Goal: Task Accomplishment & Management: Use online tool/utility

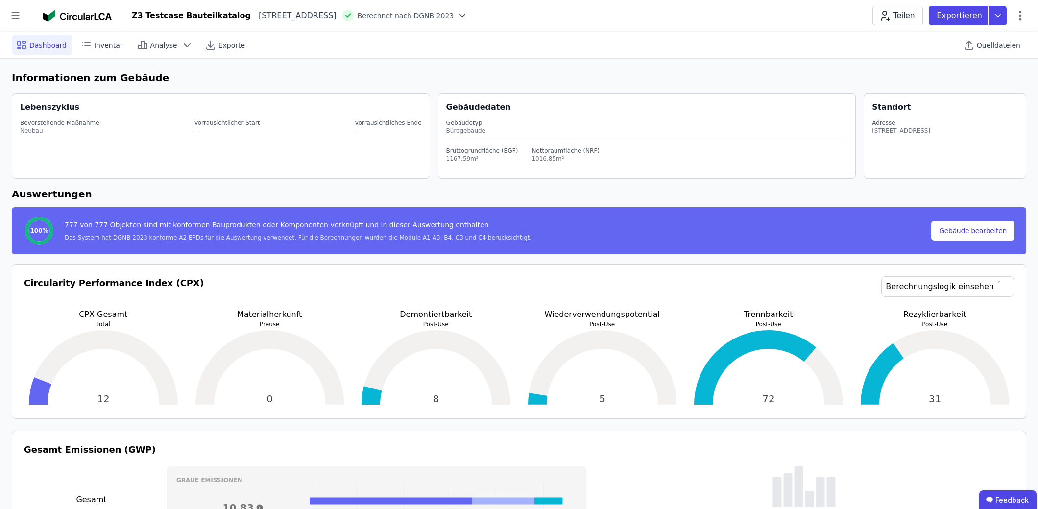
select select "**********"
select select "*"
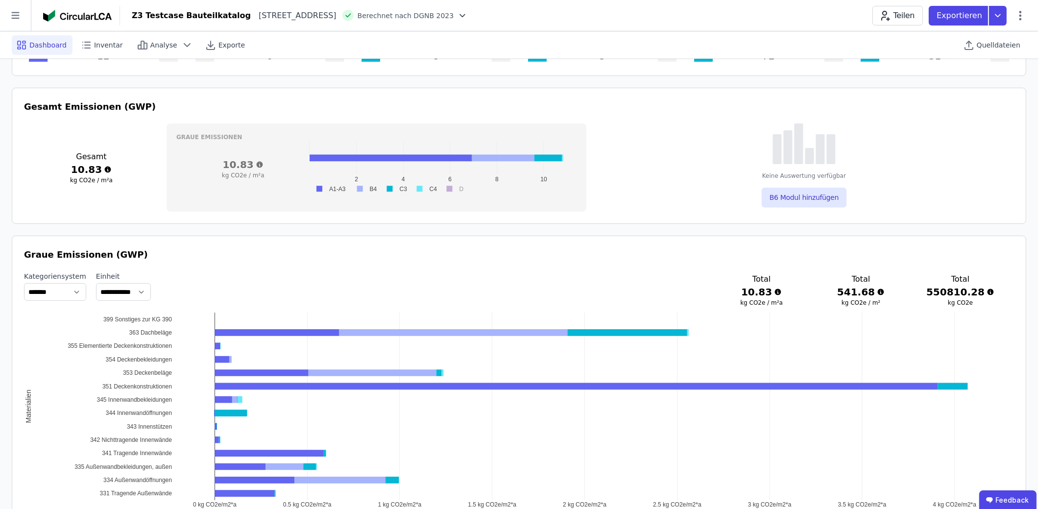
click at [817, 186] on div "B6 Modul hinzufügen" at bounding box center [804, 193] width 85 height 27
click at [816, 194] on button "B6 Modul hinzufügen" at bounding box center [804, 198] width 85 height 20
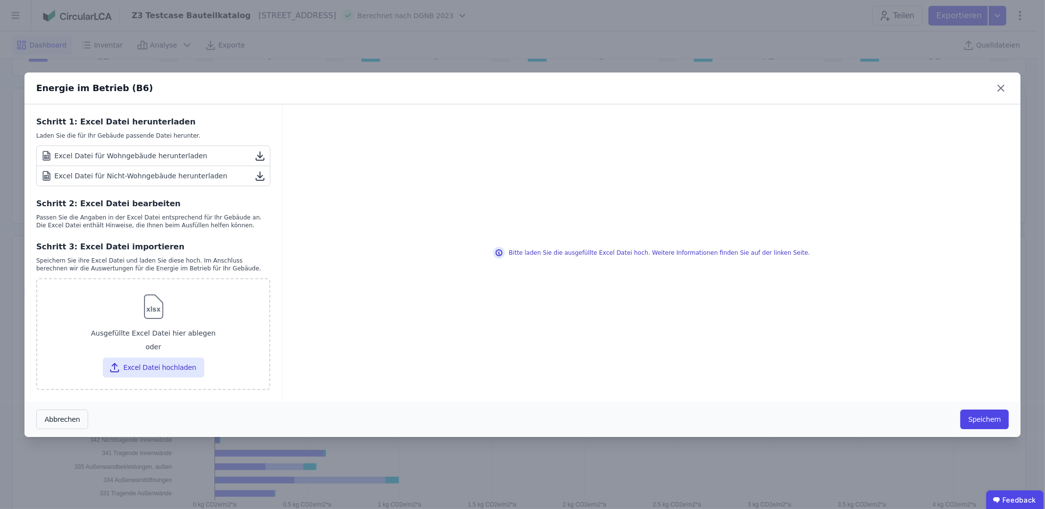
click at [260, 160] on icon at bounding box center [260, 159] width 8 height 2
click at [258, 175] on icon at bounding box center [260, 176] width 5 height 2
click at [657, 49] on div "Energie im Betrieb (B6) Schritt 1: Excel Datei herunterladen Laden Sie die für …" at bounding box center [522, 254] width 1045 height 509
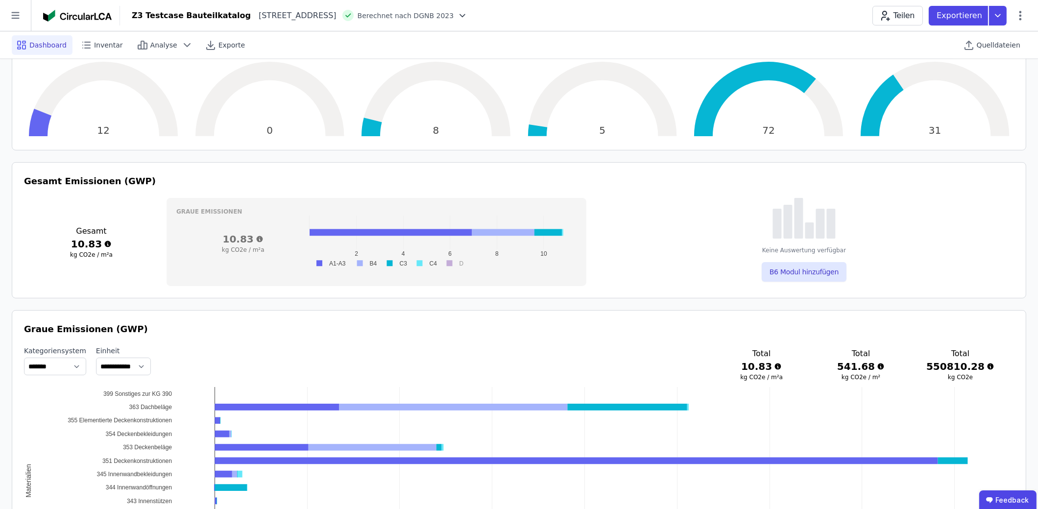
scroll to position [147, 0]
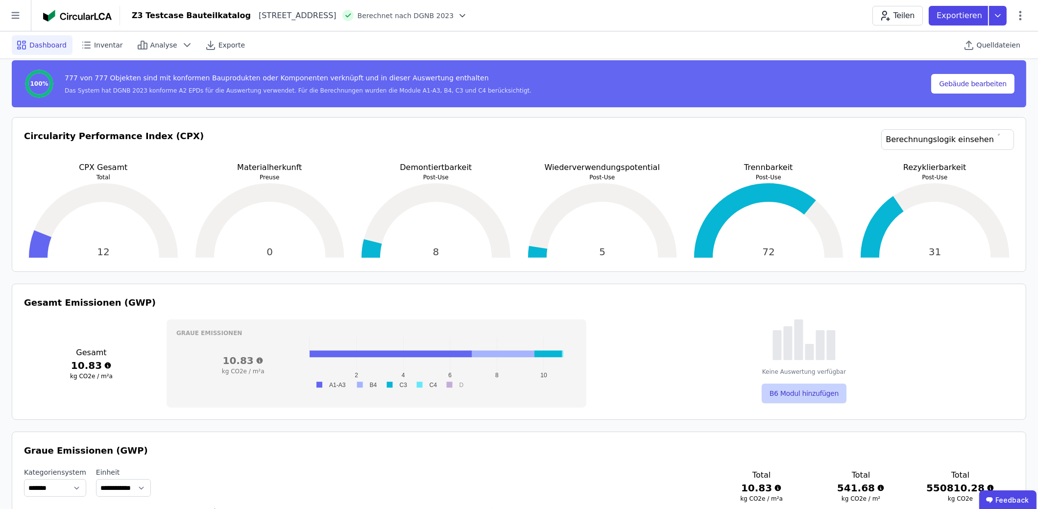
click at [825, 393] on button "B6 Modul hinzufügen" at bounding box center [804, 394] width 85 height 20
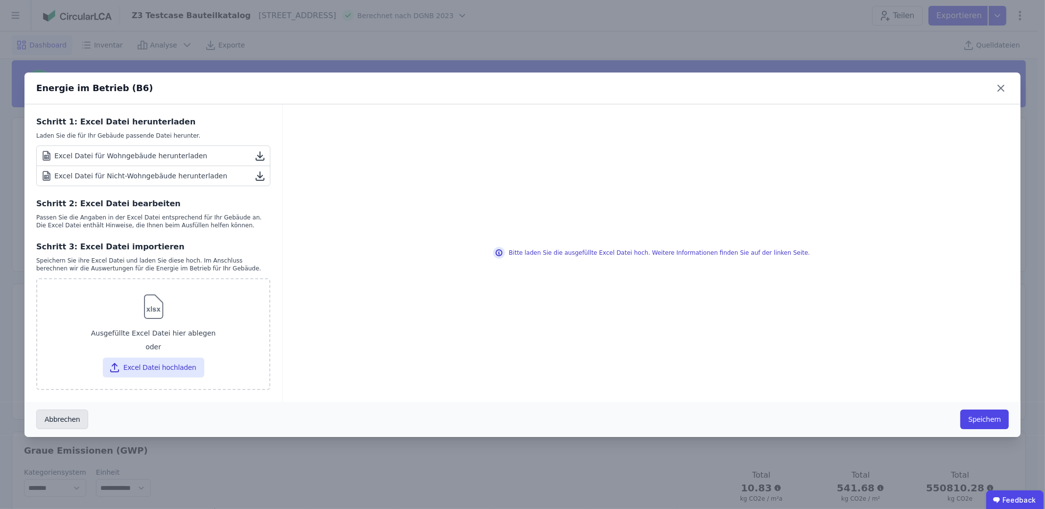
click at [68, 423] on button "Abbrechen" at bounding box center [62, 420] width 52 height 20
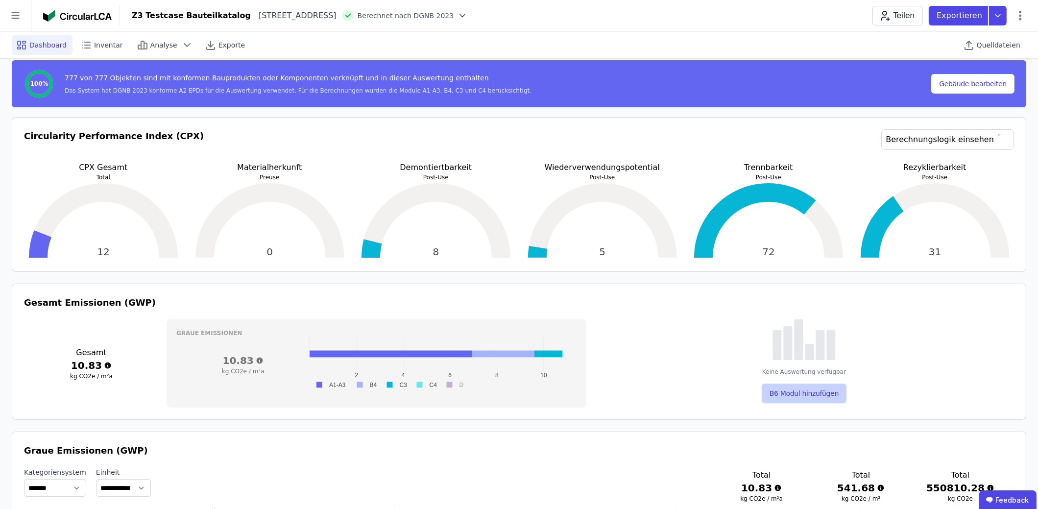
click at [820, 398] on button "B6 Modul hinzufügen" at bounding box center [804, 394] width 85 height 20
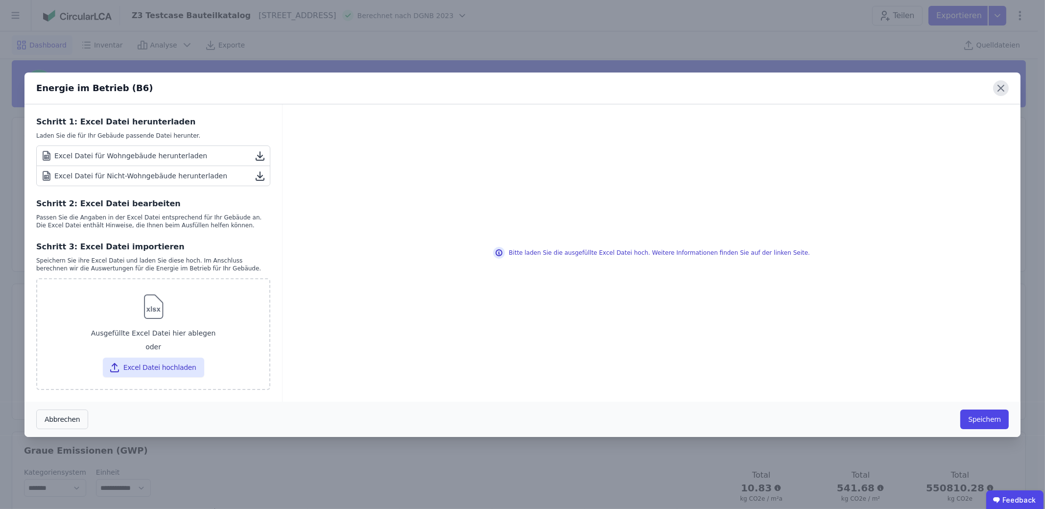
click at [1002, 93] on icon at bounding box center [1002, 88] width 16 height 16
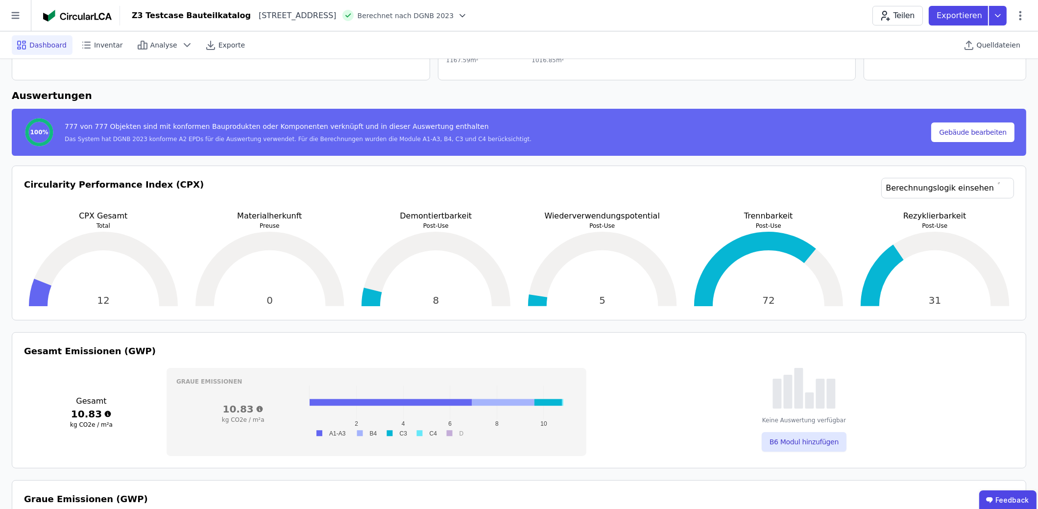
scroll to position [49, 0]
